Goal: Task Accomplishment & Management: Manage account settings

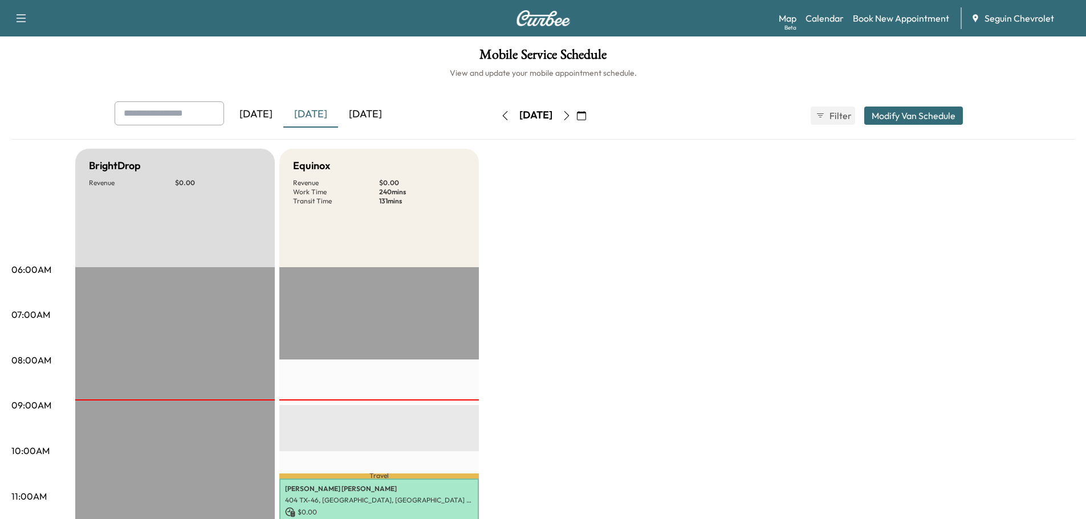
click at [586, 116] on icon "button" at bounding box center [581, 115] width 9 height 9
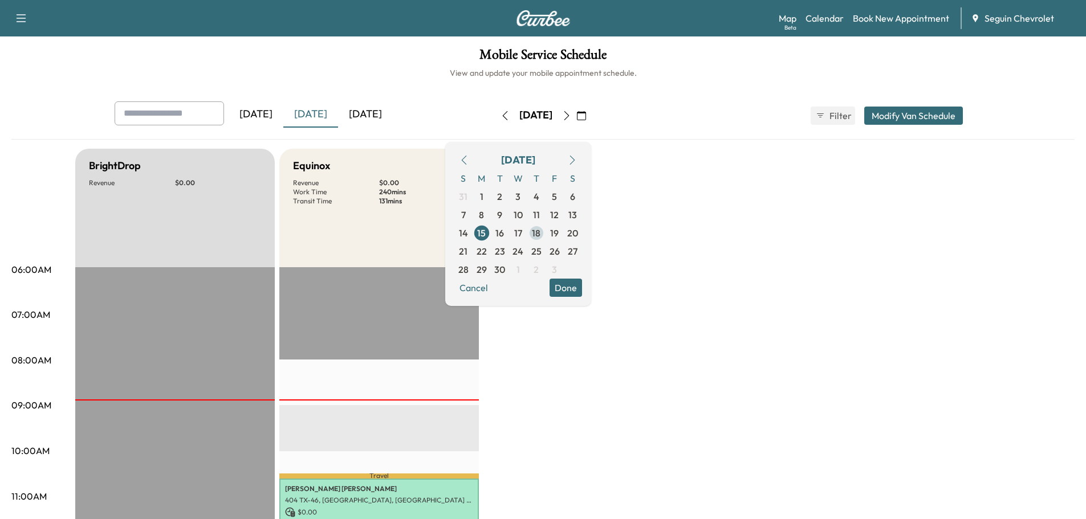
click at [540, 229] on span "18" at bounding box center [536, 233] width 9 height 14
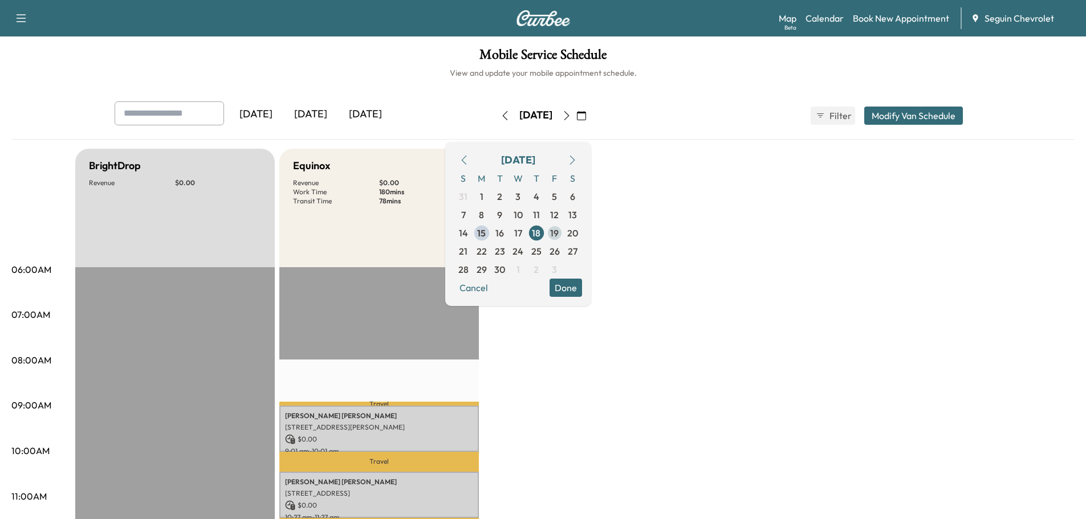
click at [559, 233] on span "19" at bounding box center [554, 233] width 9 height 14
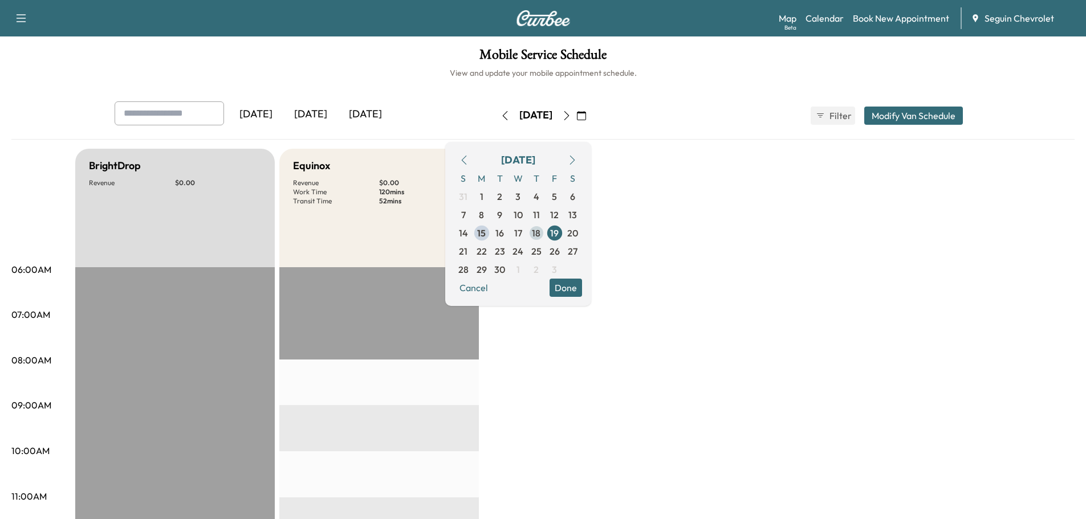
click at [545, 231] on span "18" at bounding box center [536, 233] width 18 height 18
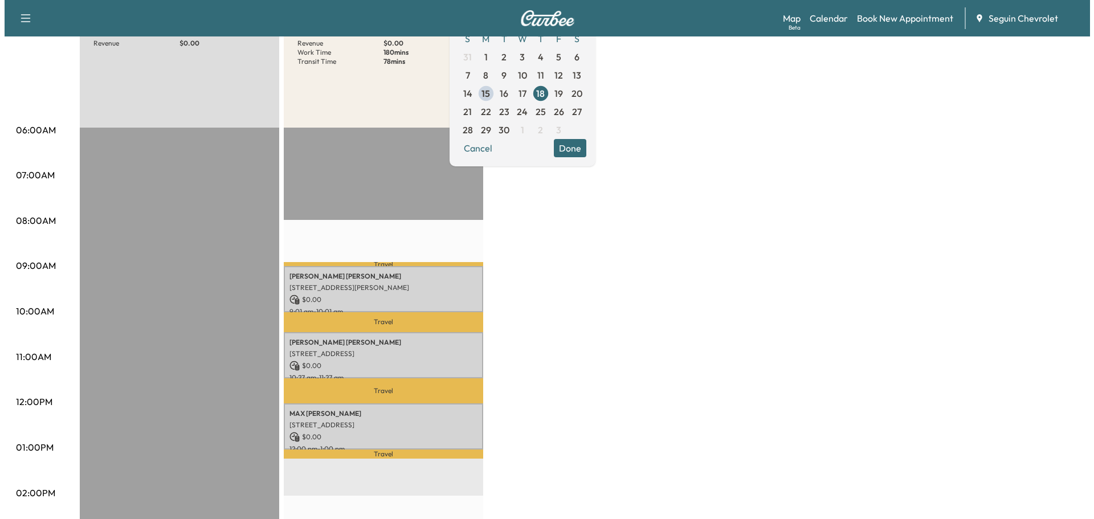
scroll to position [114, 0]
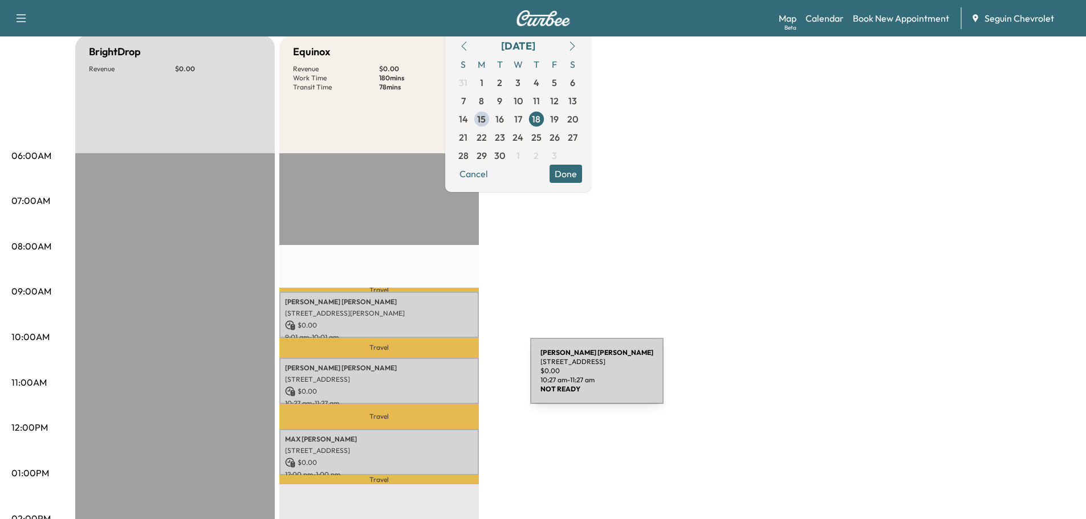
click at [445, 378] on p "[STREET_ADDRESS]" at bounding box center [379, 379] width 188 height 9
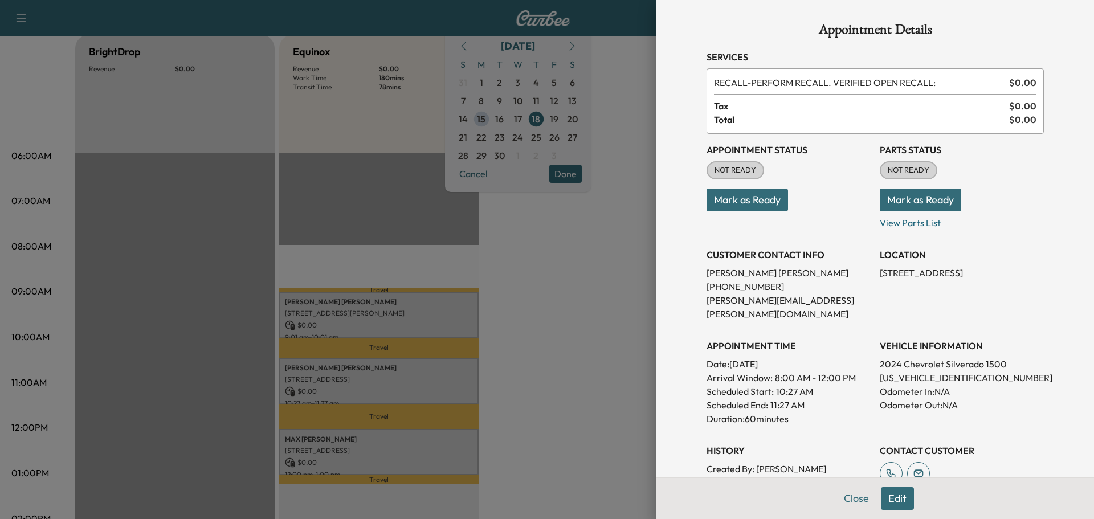
click at [578, 292] on div at bounding box center [547, 259] width 1094 height 519
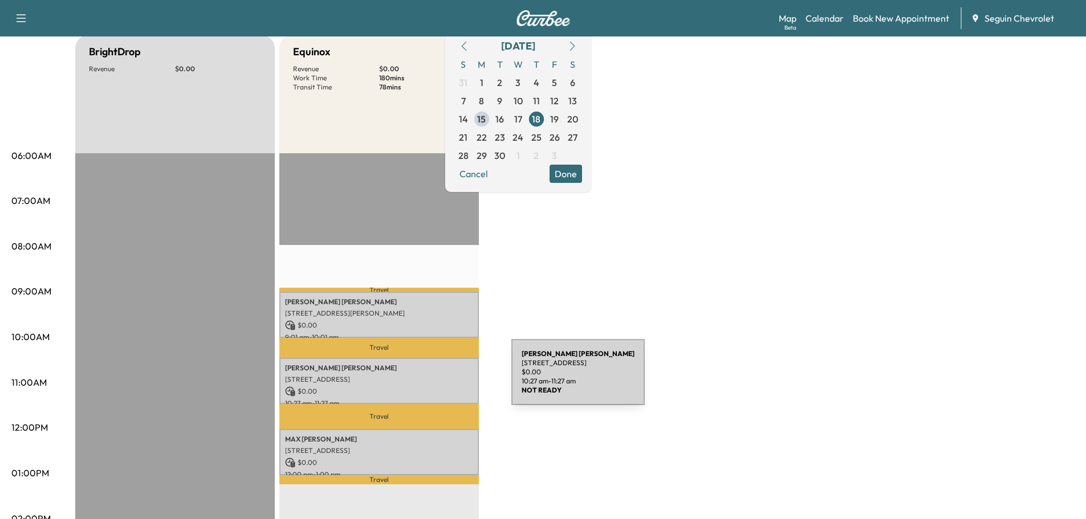
click at [427, 379] on p "[STREET_ADDRESS]" at bounding box center [379, 379] width 188 height 9
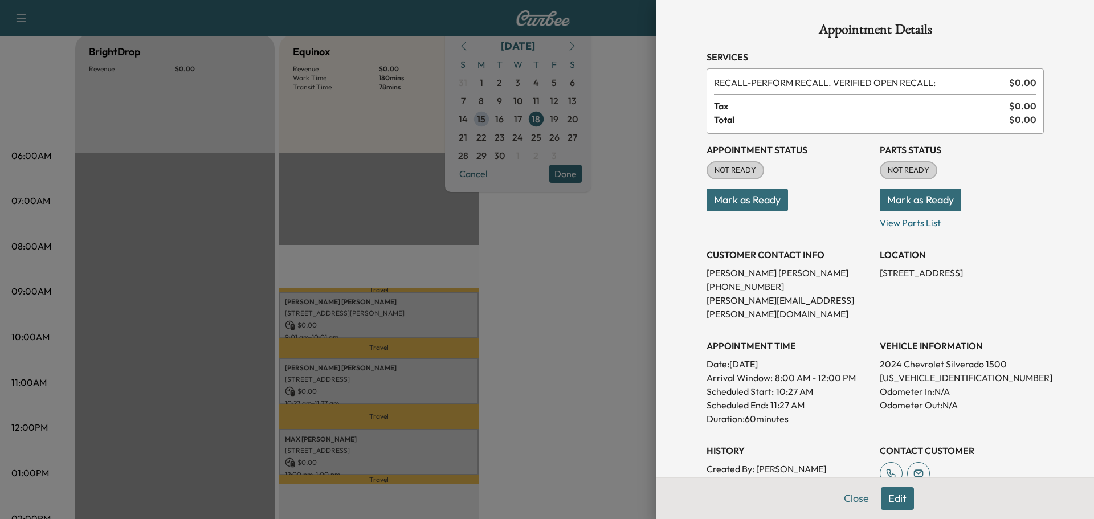
scroll to position [57, 0]
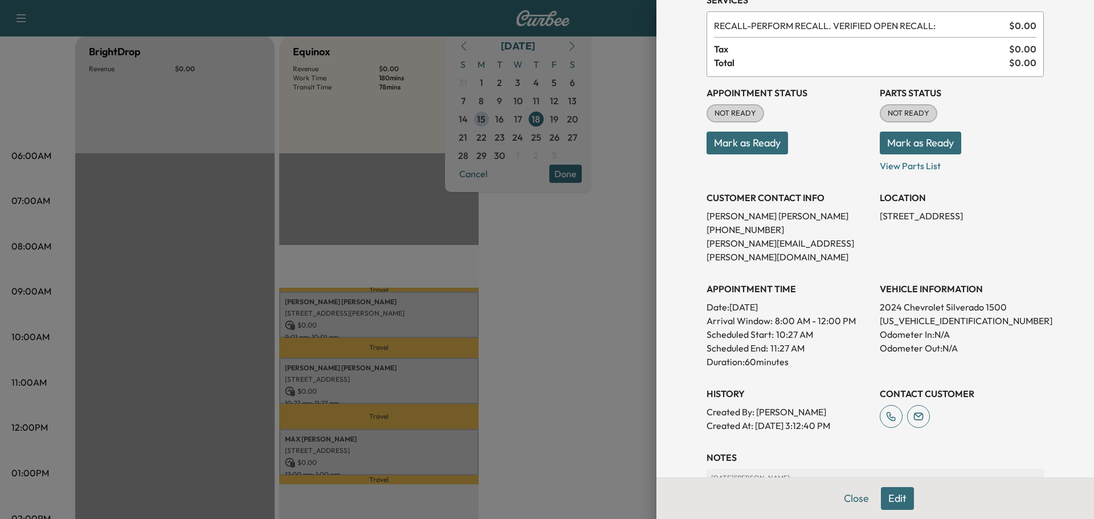
click at [889, 496] on button "Edit" at bounding box center [897, 498] width 33 height 23
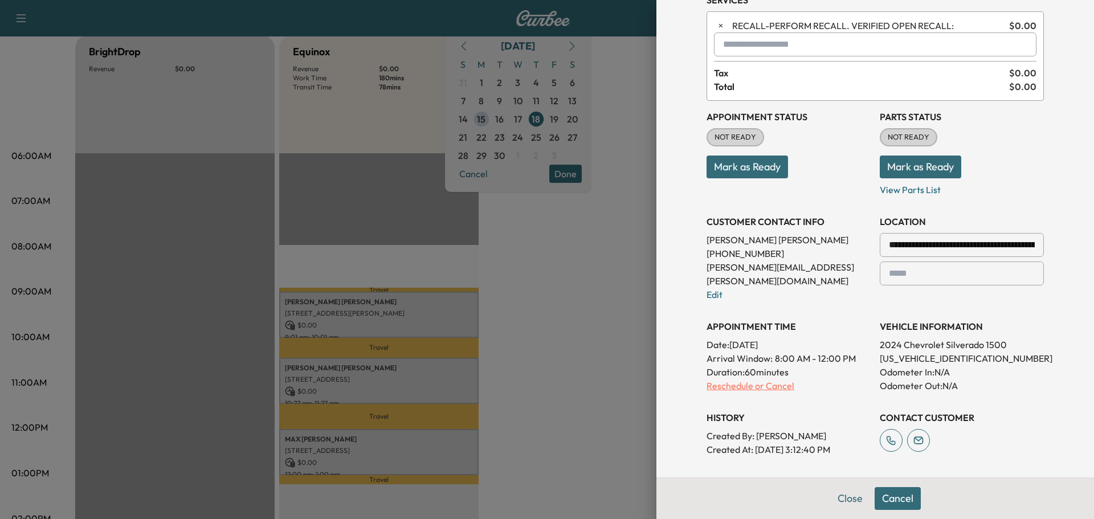
click at [728, 379] on p "Reschedule or Cancel" at bounding box center [789, 386] width 164 height 14
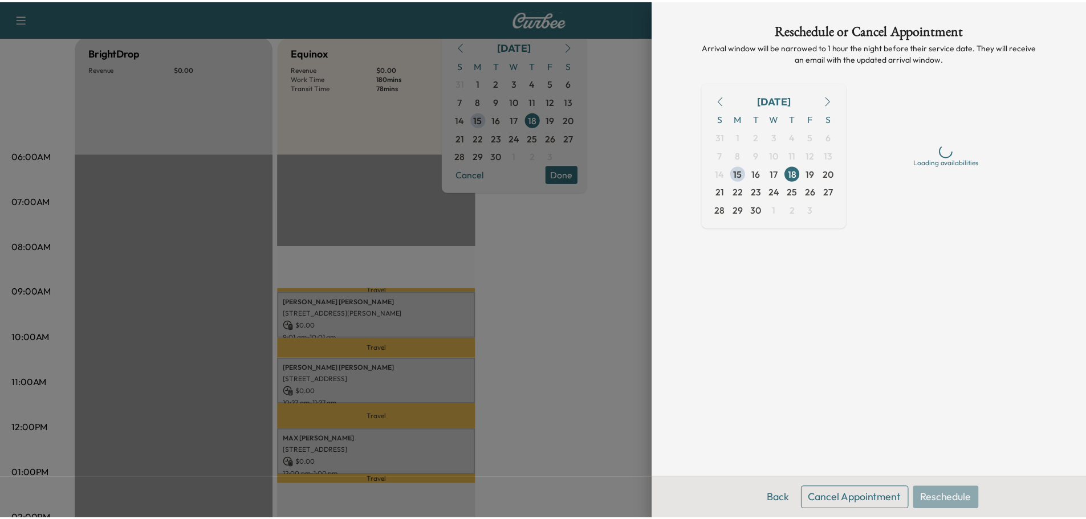
scroll to position [0, 0]
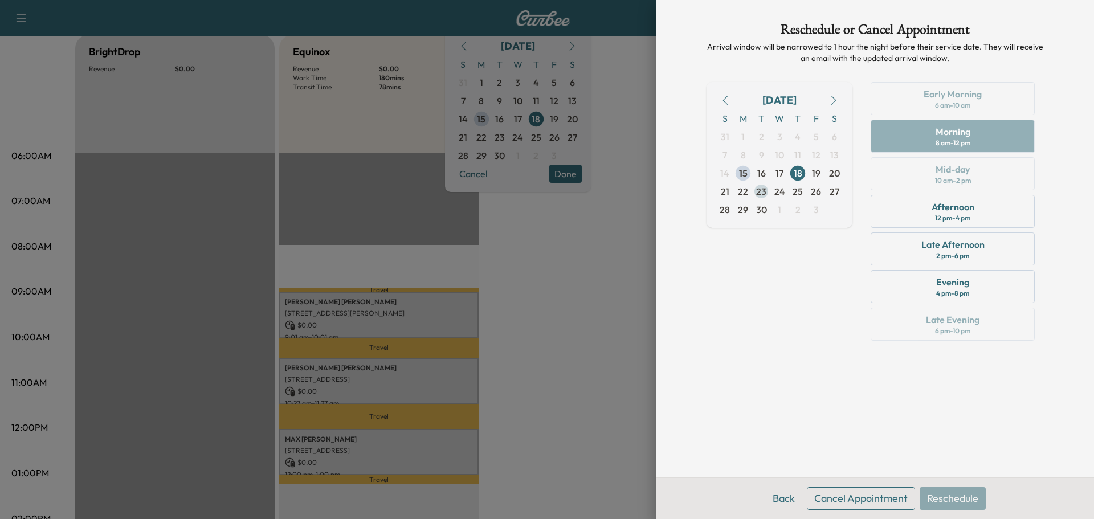
click at [757, 189] on span "23" at bounding box center [761, 192] width 10 height 14
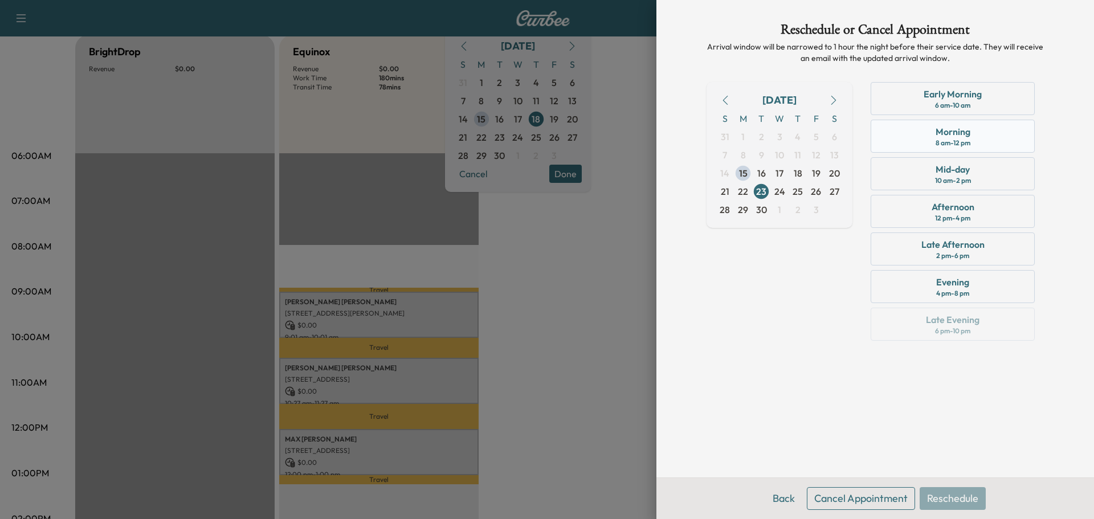
click at [967, 133] on div "Morning" at bounding box center [953, 132] width 35 height 14
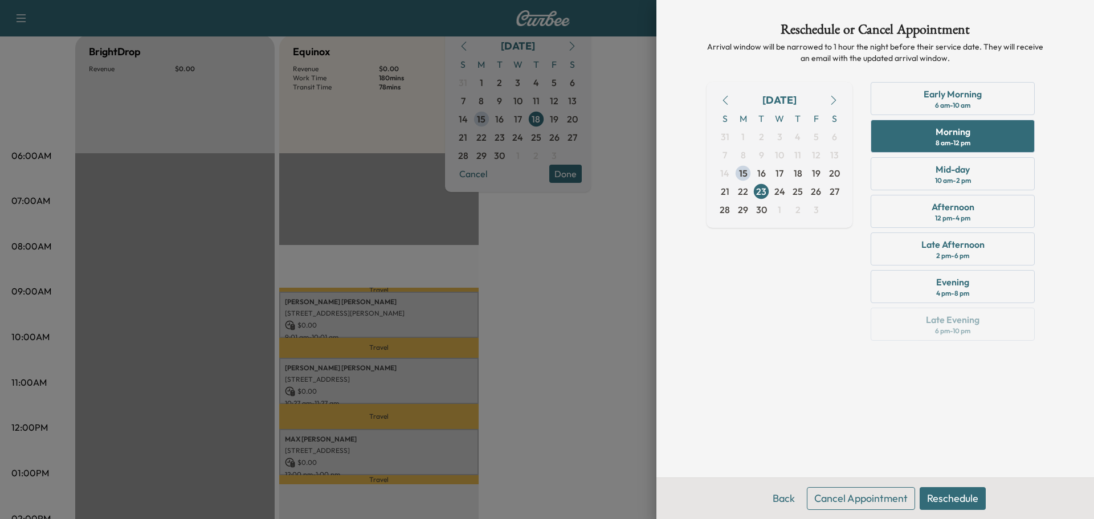
click at [947, 497] on button "Reschedule" at bounding box center [953, 498] width 66 height 23
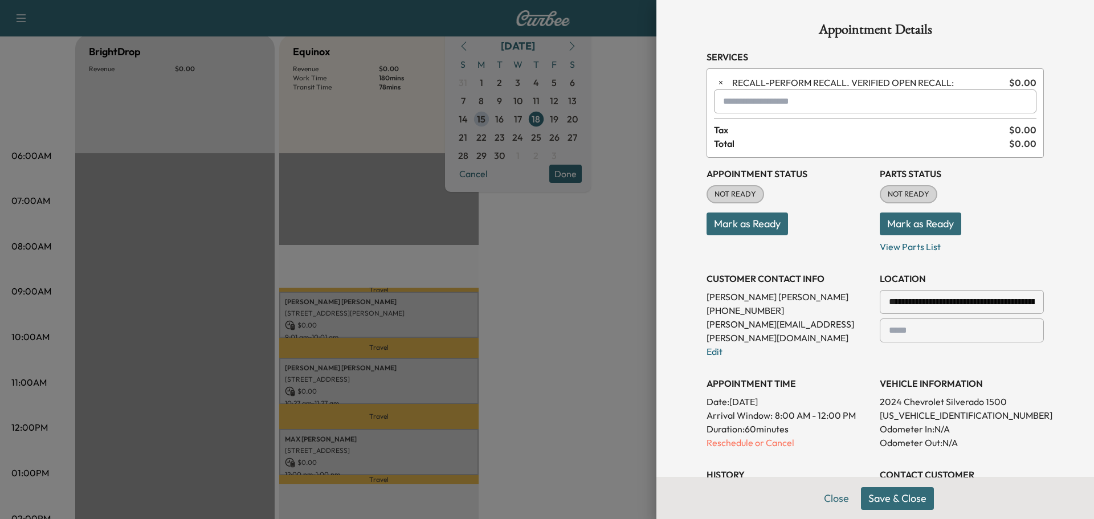
click at [897, 497] on button "Save & Close" at bounding box center [897, 498] width 73 height 23
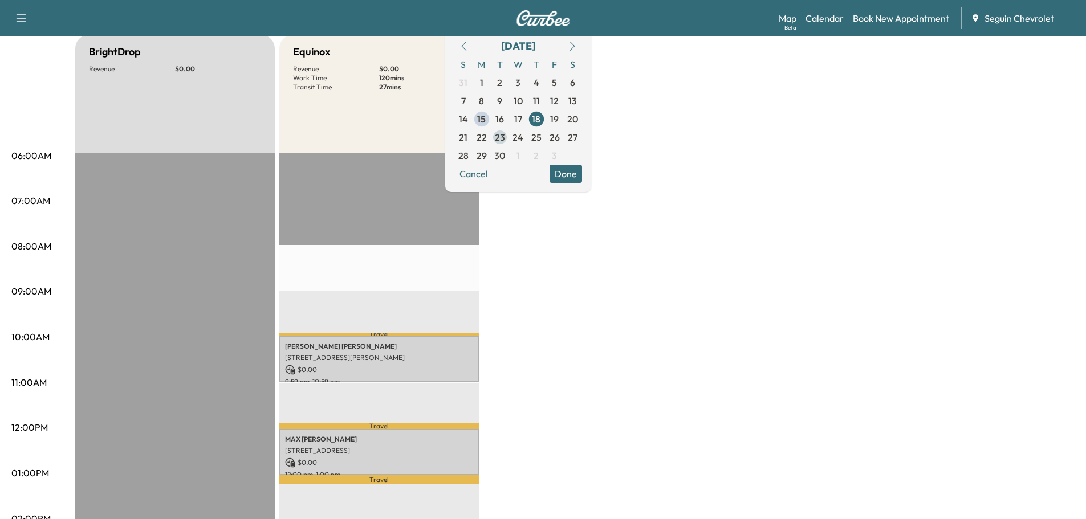
click at [505, 132] on span "23" at bounding box center [500, 138] width 10 height 14
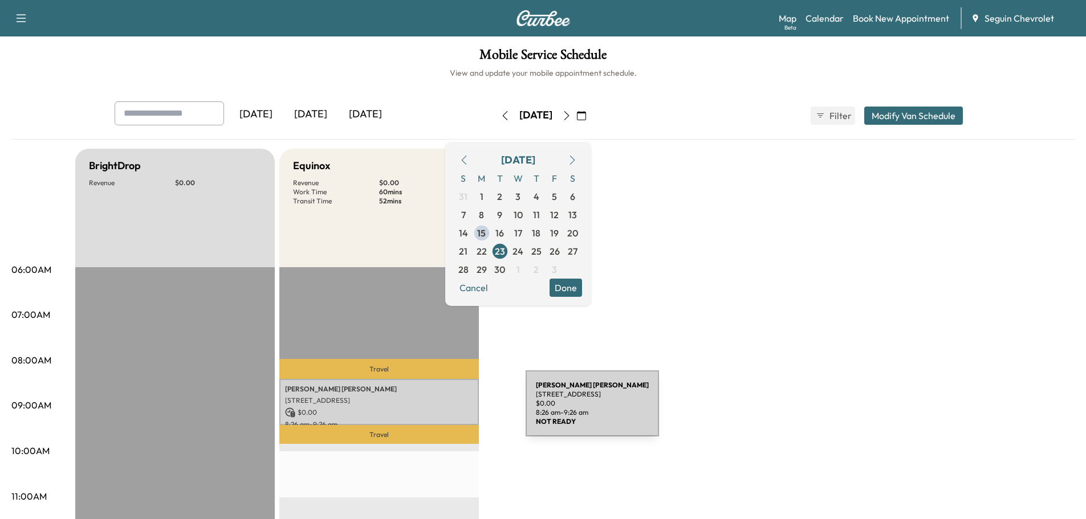
click at [441, 409] on p "$ 0.00" at bounding box center [379, 413] width 188 height 10
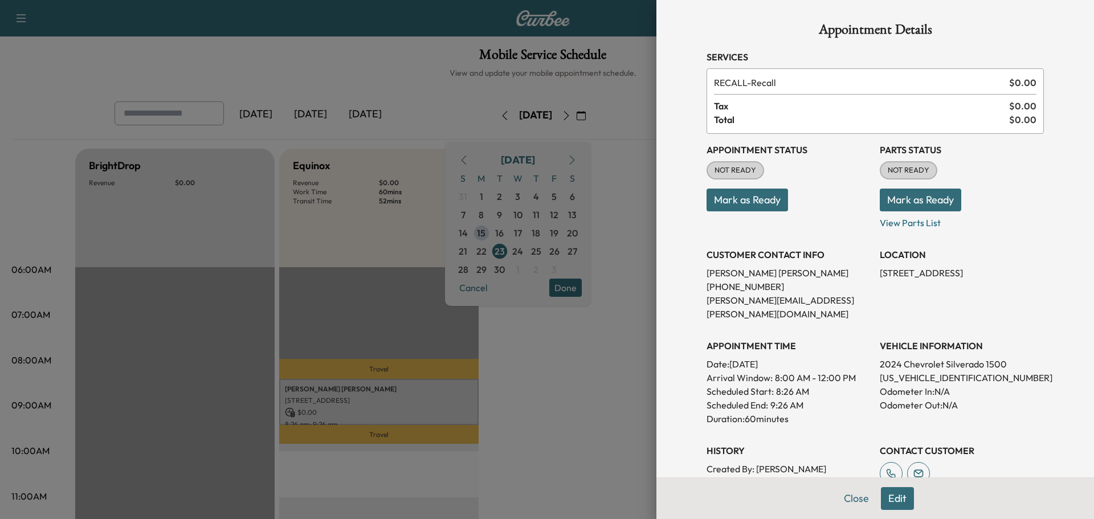
click at [555, 374] on div at bounding box center [547, 259] width 1094 height 519
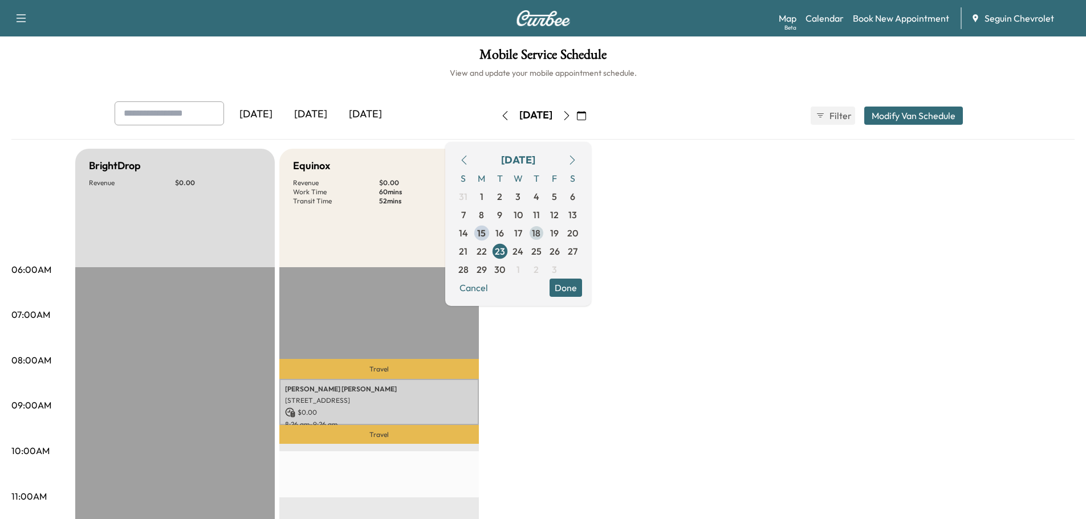
click at [540, 229] on span "18" at bounding box center [536, 233] width 9 height 14
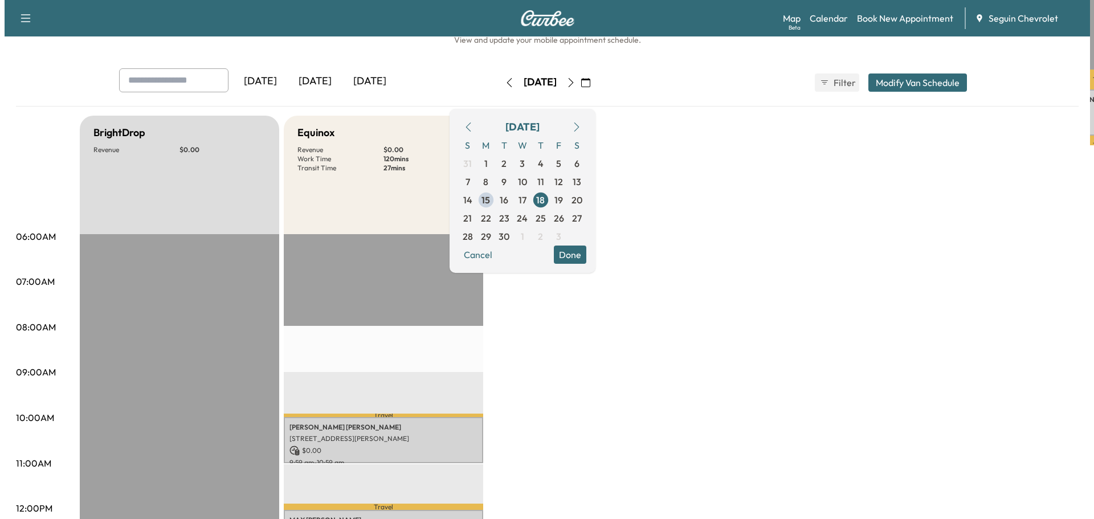
scroll to position [57, 0]
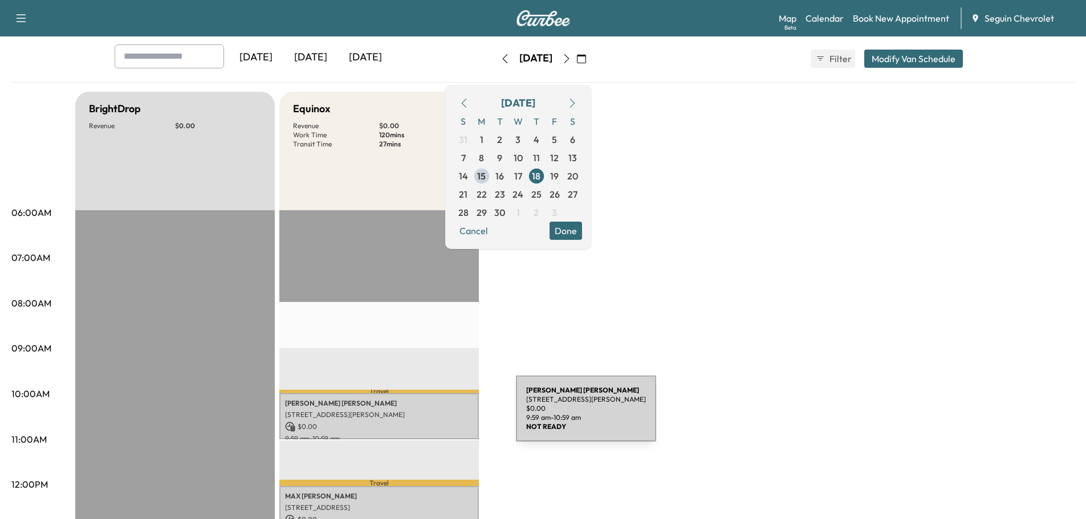
click at [430, 415] on p "[STREET_ADDRESS][PERSON_NAME]" at bounding box center [379, 414] width 188 height 9
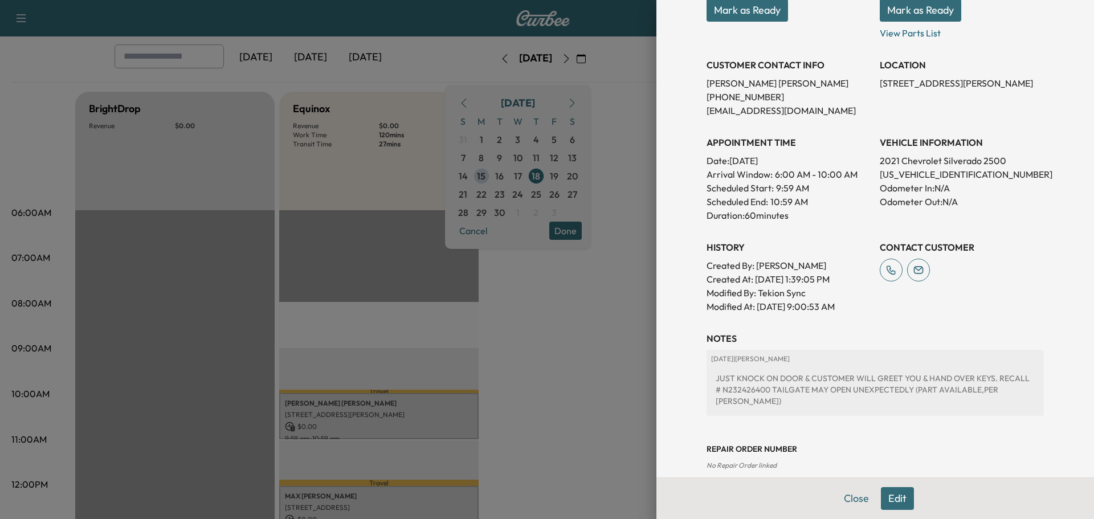
scroll to position [228, 0]
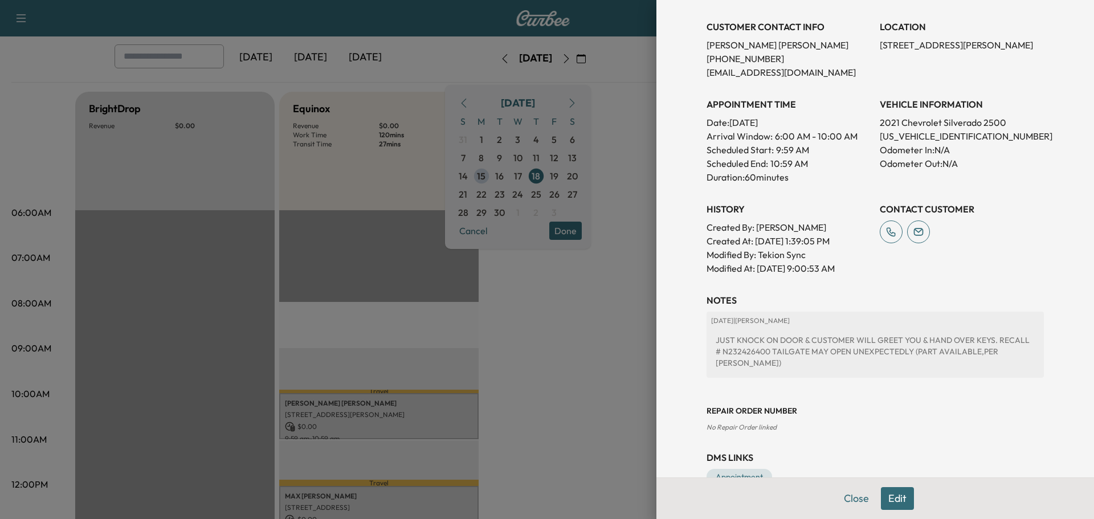
click at [891, 496] on button "Edit" at bounding box center [897, 498] width 33 height 23
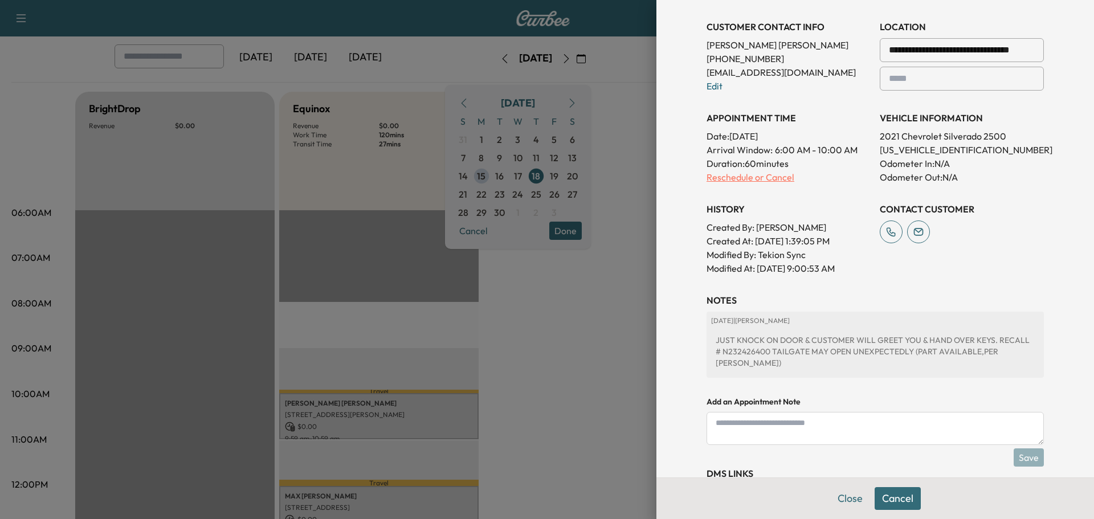
click at [726, 178] on p "Reschedule or Cancel" at bounding box center [789, 177] width 164 height 14
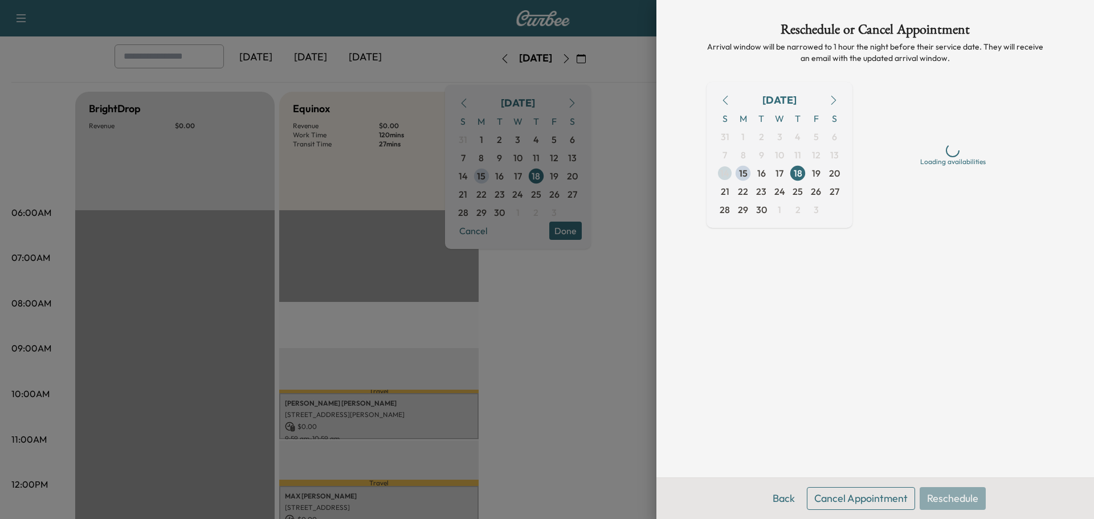
scroll to position [0, 0]
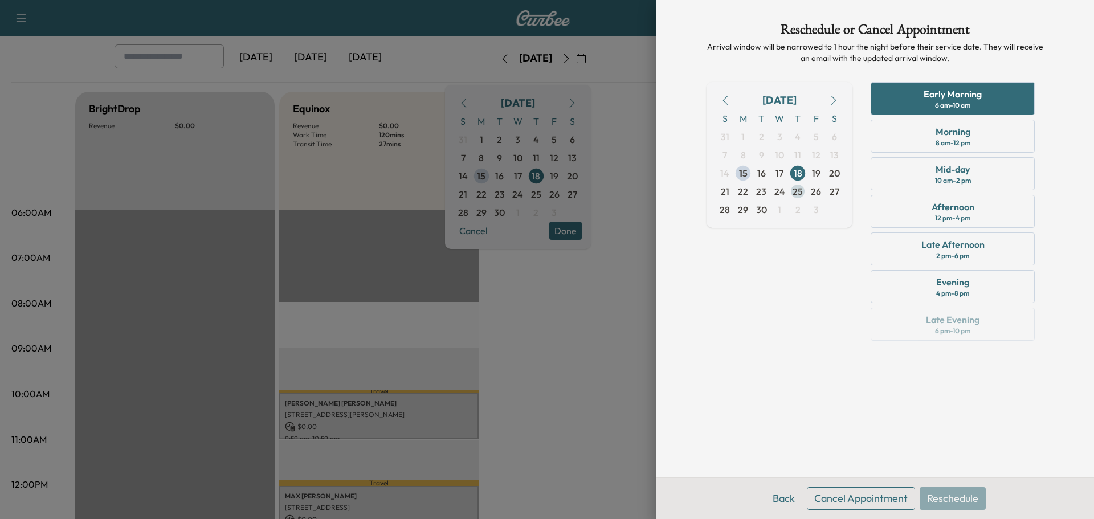
click at [794, 190] on span "25" at bounding box center [798, 192] width 10 height 14
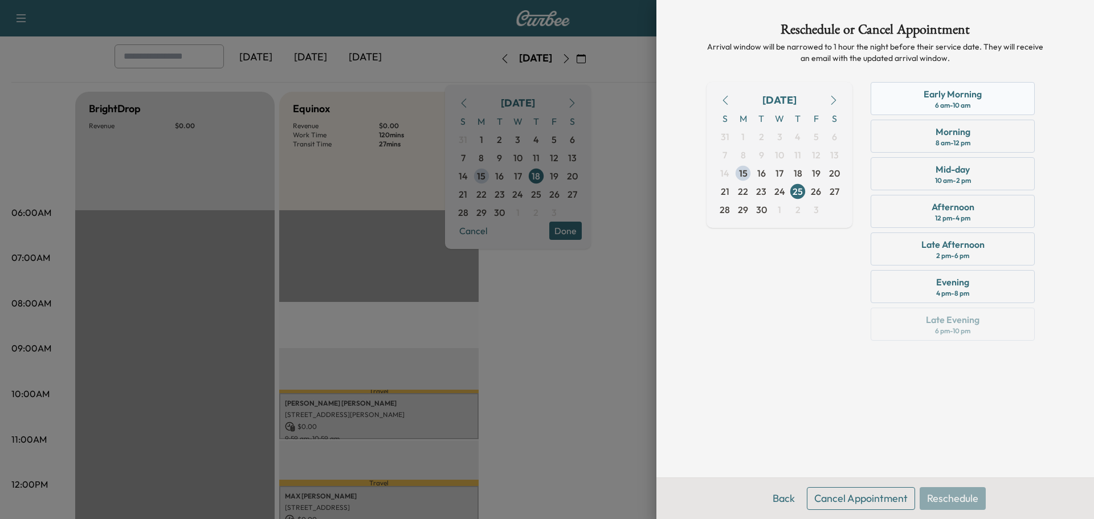
click at [981, 107] on div "Early Morning 6 am - 10 am" at bounding box center [953, 98] width 164 height 33
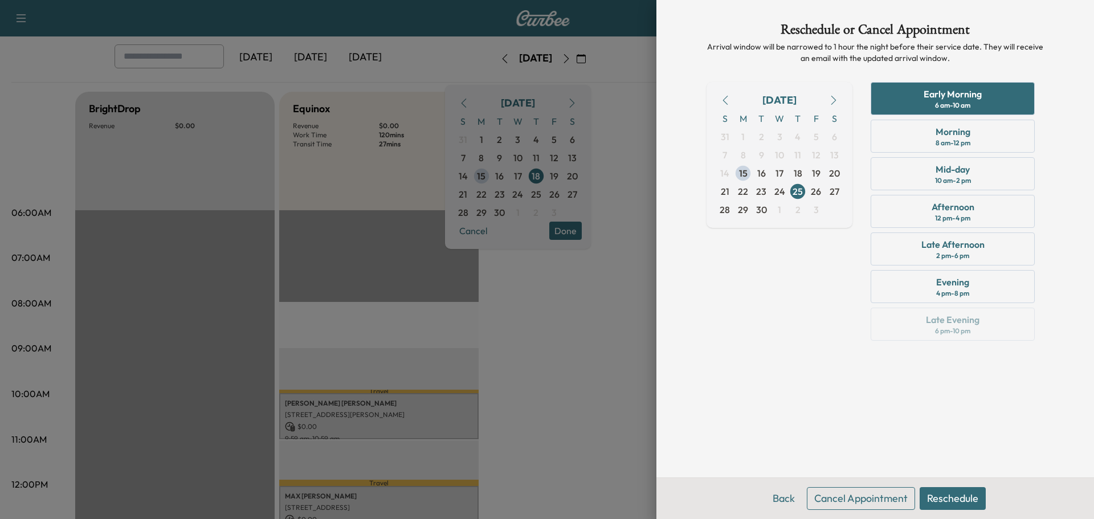
click at [955, 501] on button "Reschedule" at bounding box center [953, 498] width 66 height 23
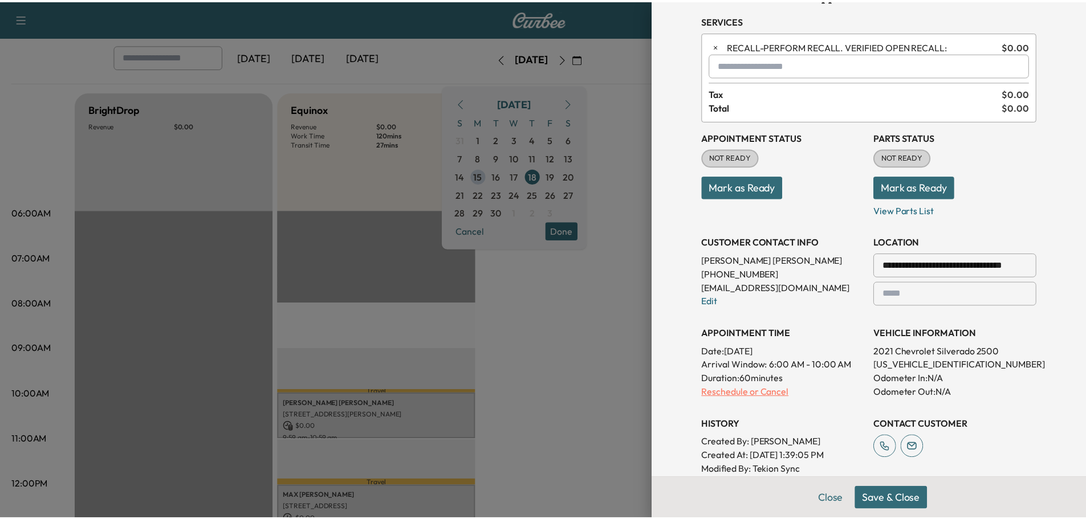
scroll to position [57, 0]
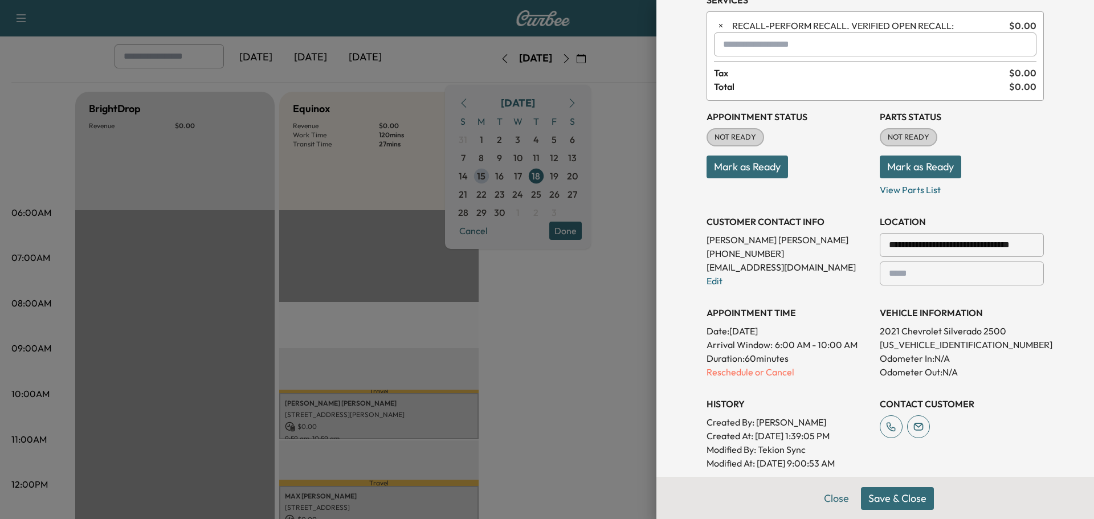
click at [889, 497] on button "Save & Close" at bounding box center [897, 498] width 73 height 23
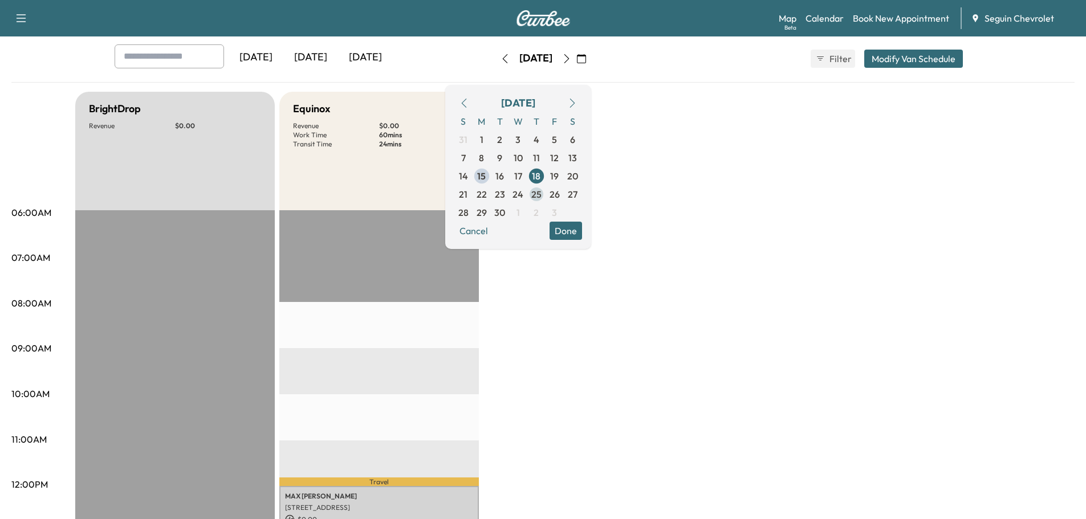
click at [541, 193] on span "25" at bounding box center [536, 195] width 10 height 14
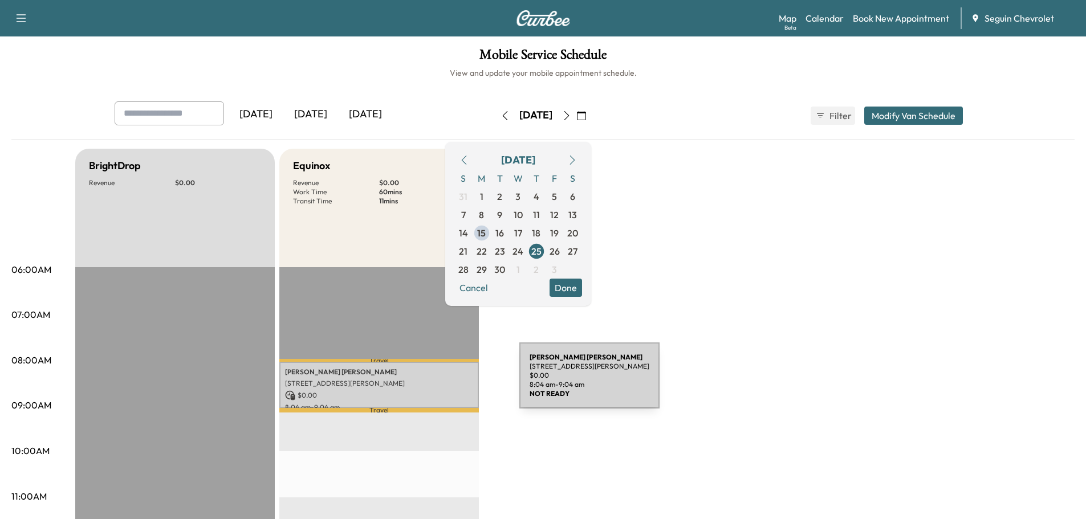
click at [434, 382] on p "[STREET_ADDRESS][PERSON_NAME]" at bounding box center [379, 383] width 188 height 9
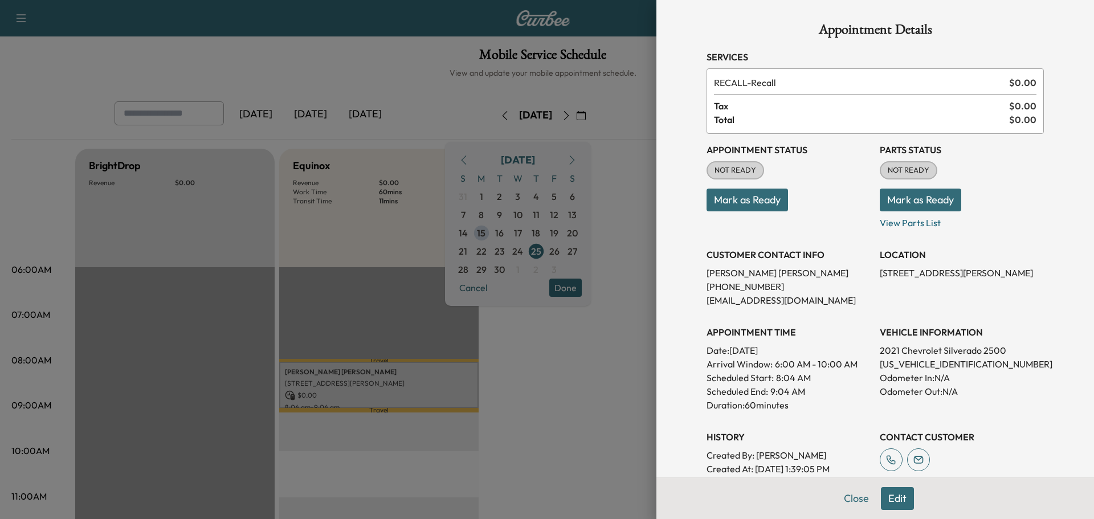
click at [593, 373] on div at bounding box center [547, 259] width 1094 height 519
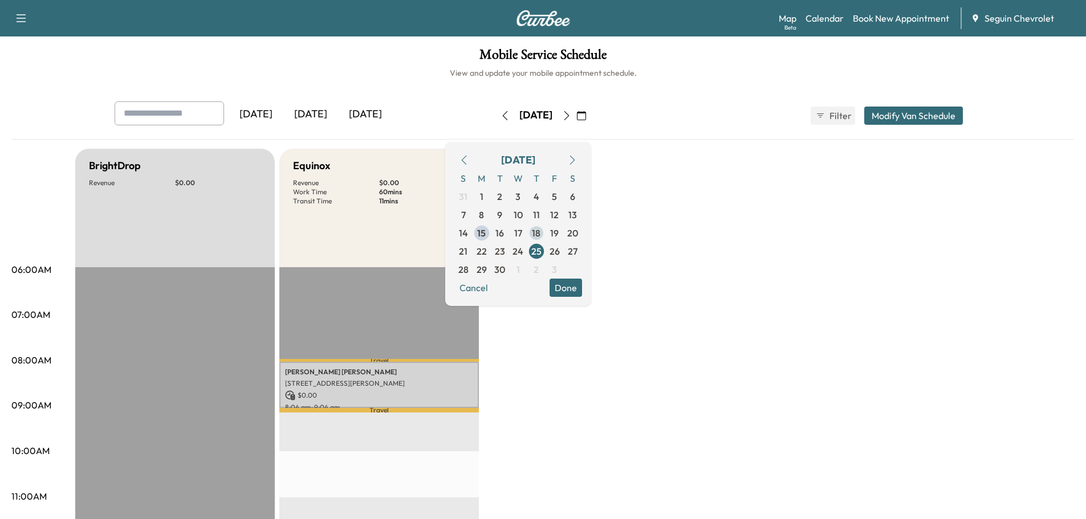
click at [540, 229] on span "18" at bounding box center [536, 233] width 9 height 14
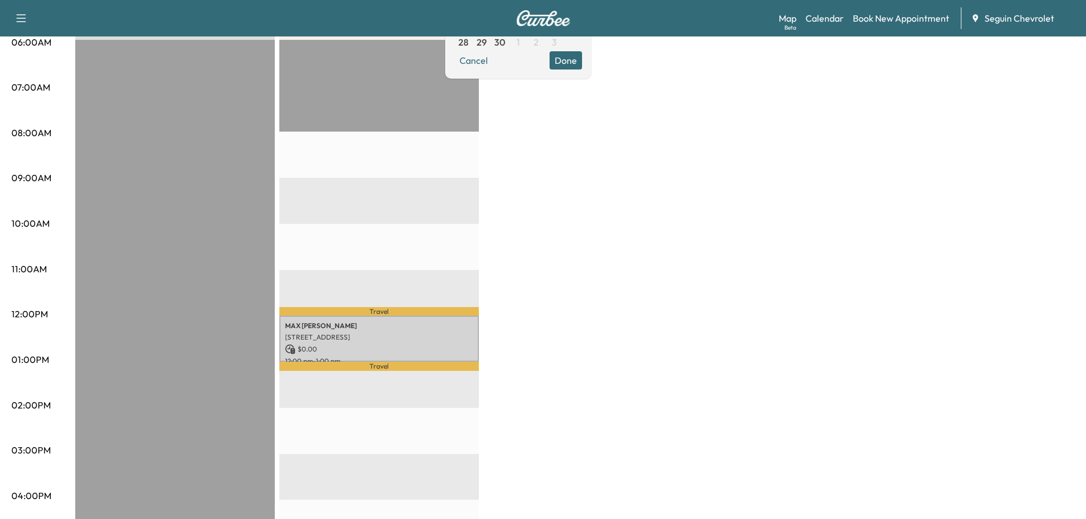
scroll to position [228, 0]
click at [440, 332] on p "[STREET_ADDRESS]" at bounding box center [379, 336] width 188 height 9
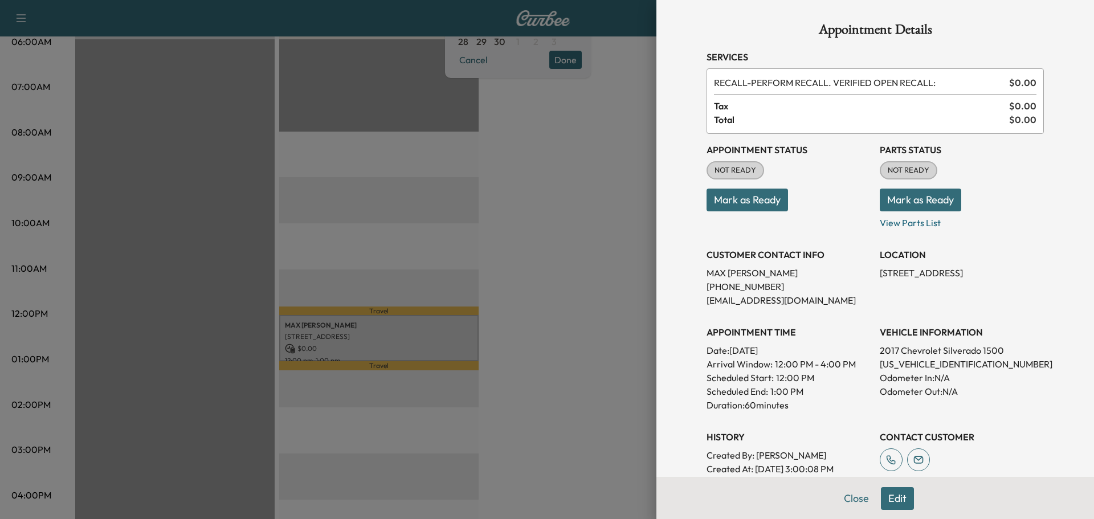
click at [571, 286] on div at bounding box center [547, 259] width 1094 height 519
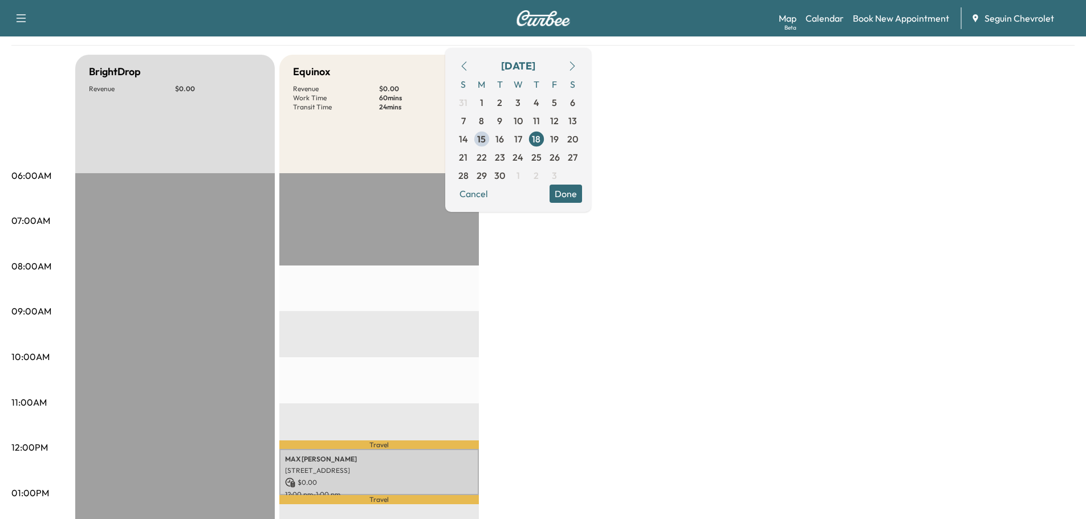
scroll to position [114, 0]
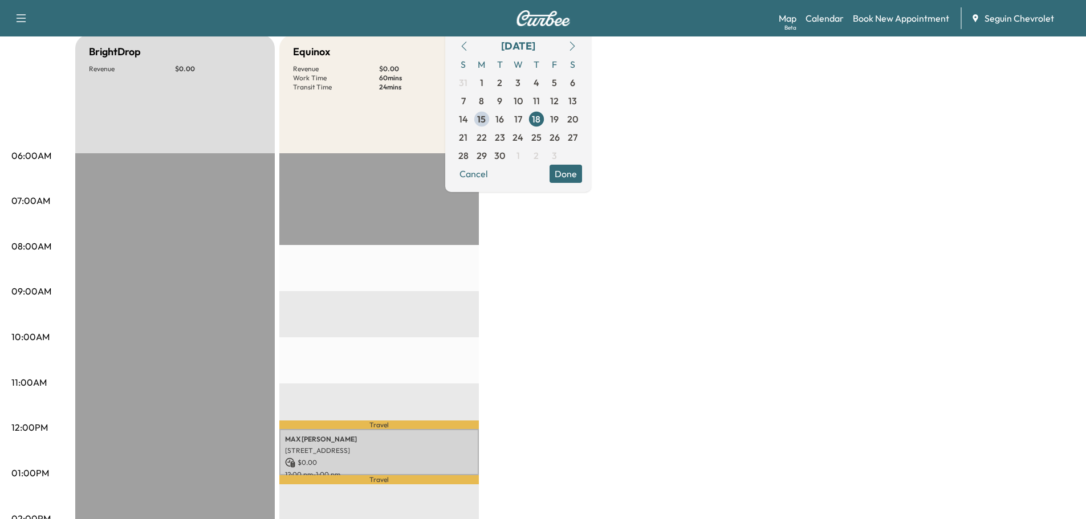
click at [777, 352] on div "BrightDrop Revenue $ 0.00 EST Start Equinox Revenue $ 0.00 Work Time 60 mins Tr…" at bounding box center [574, 462] width 999 height 855
